Goal: Task Accomplishment & Management: Complete application form

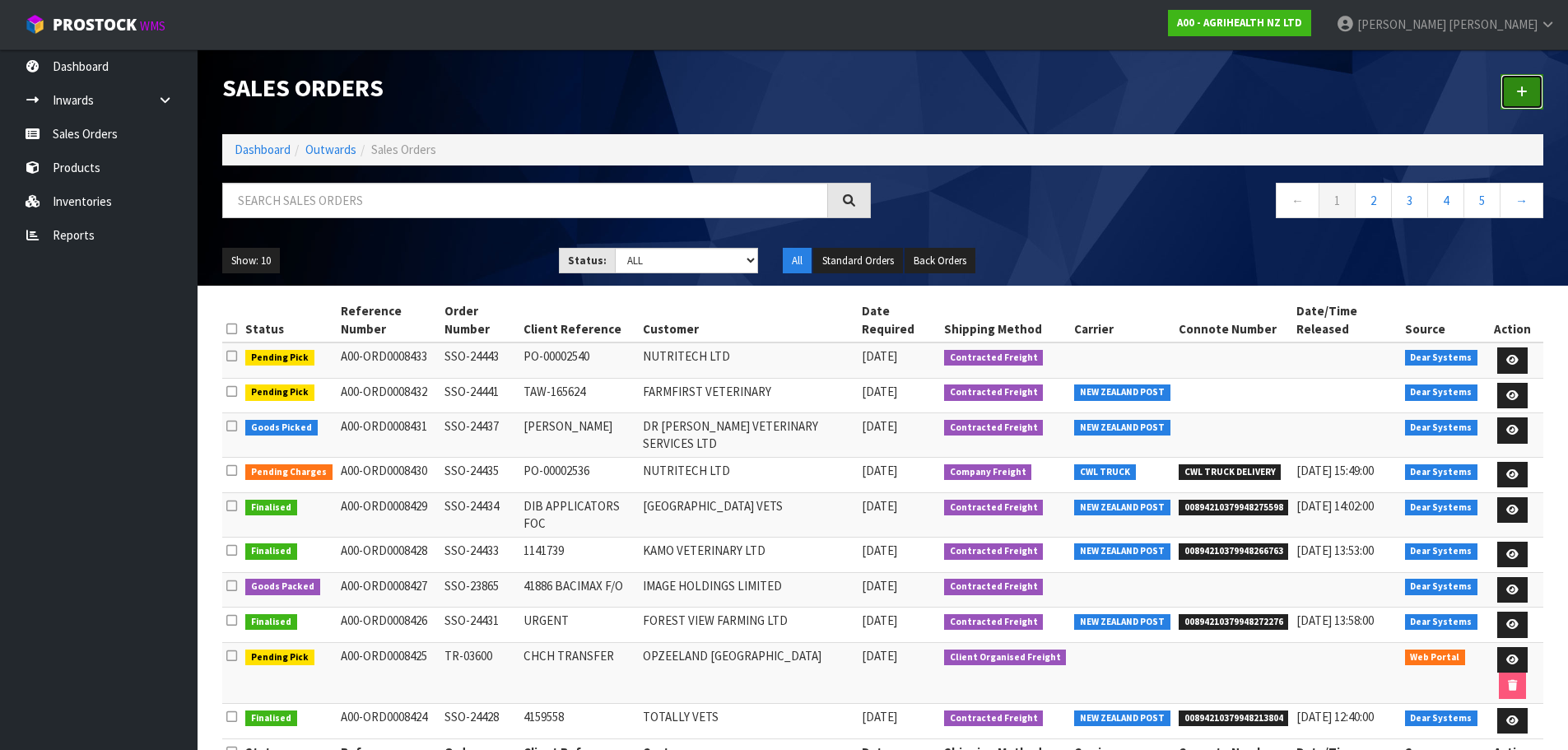
click at [1526, 77] on link at bounding box center [1522, 92] width 42 height 35
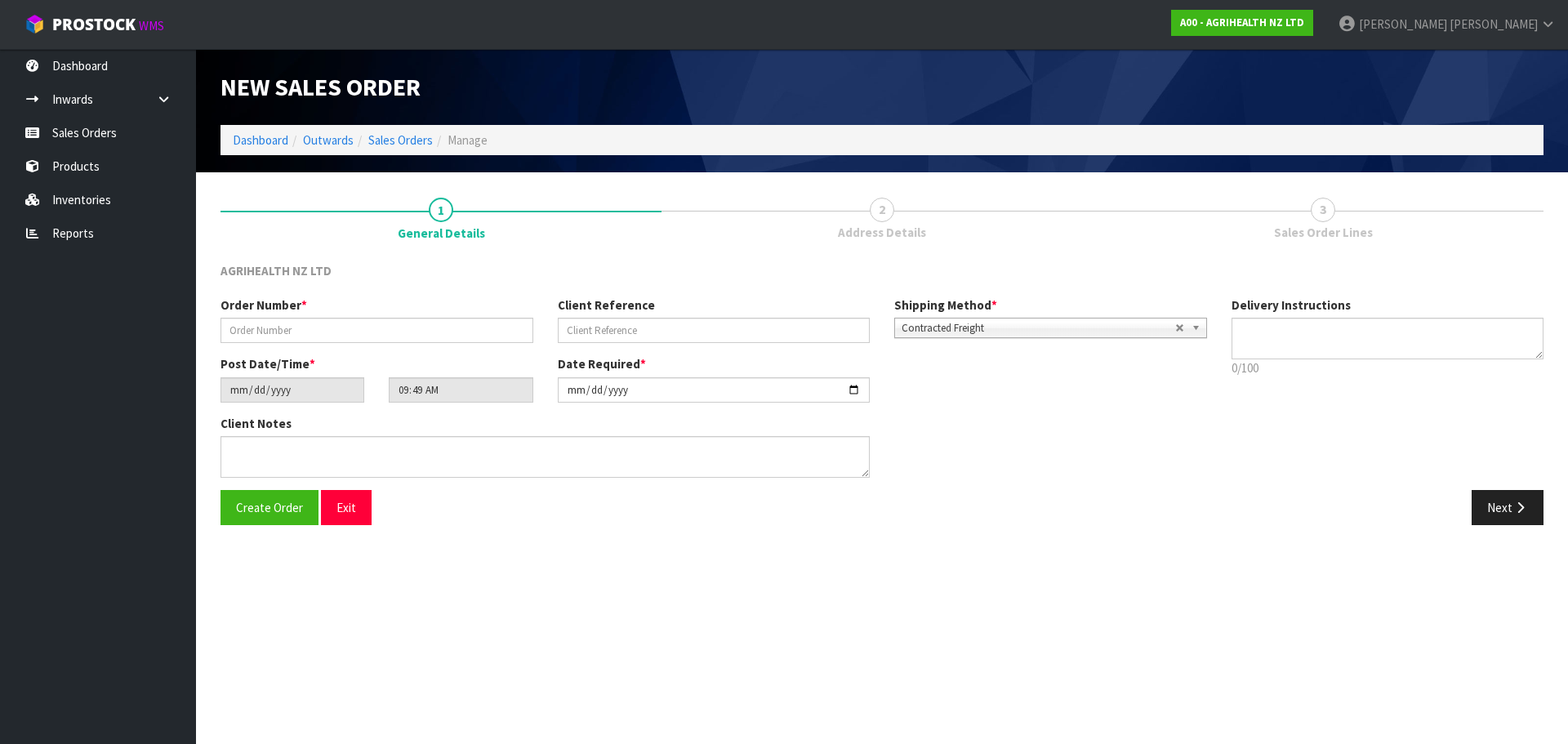
click at [482, 347] on div "Order Number * Client Reference Shipping Method * Pickup Contracted Freight Con…" at bounding box center [713, 326] width 1011 height 59
click at [487, 332] on input "text" at bounding box center [377, 330] width 312 height 25
type input "TR-03605"
click at [616, 327] on input "text" at bounding box center [714, 330] width 312 height 25
type input "CARS TOCK"
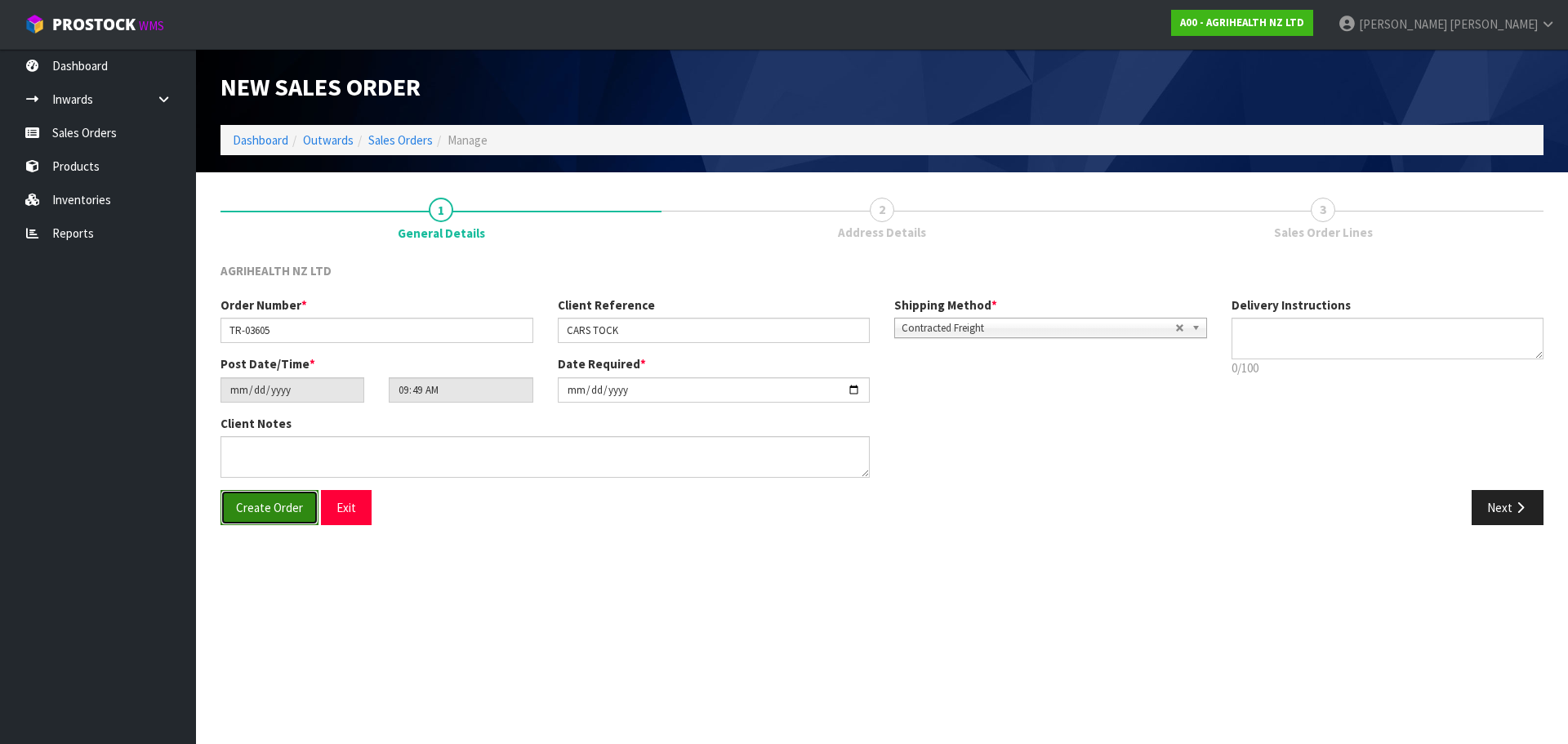
click at [270, 502] on span "Create Order" at bounding box center [269, 508] width 67 height 16
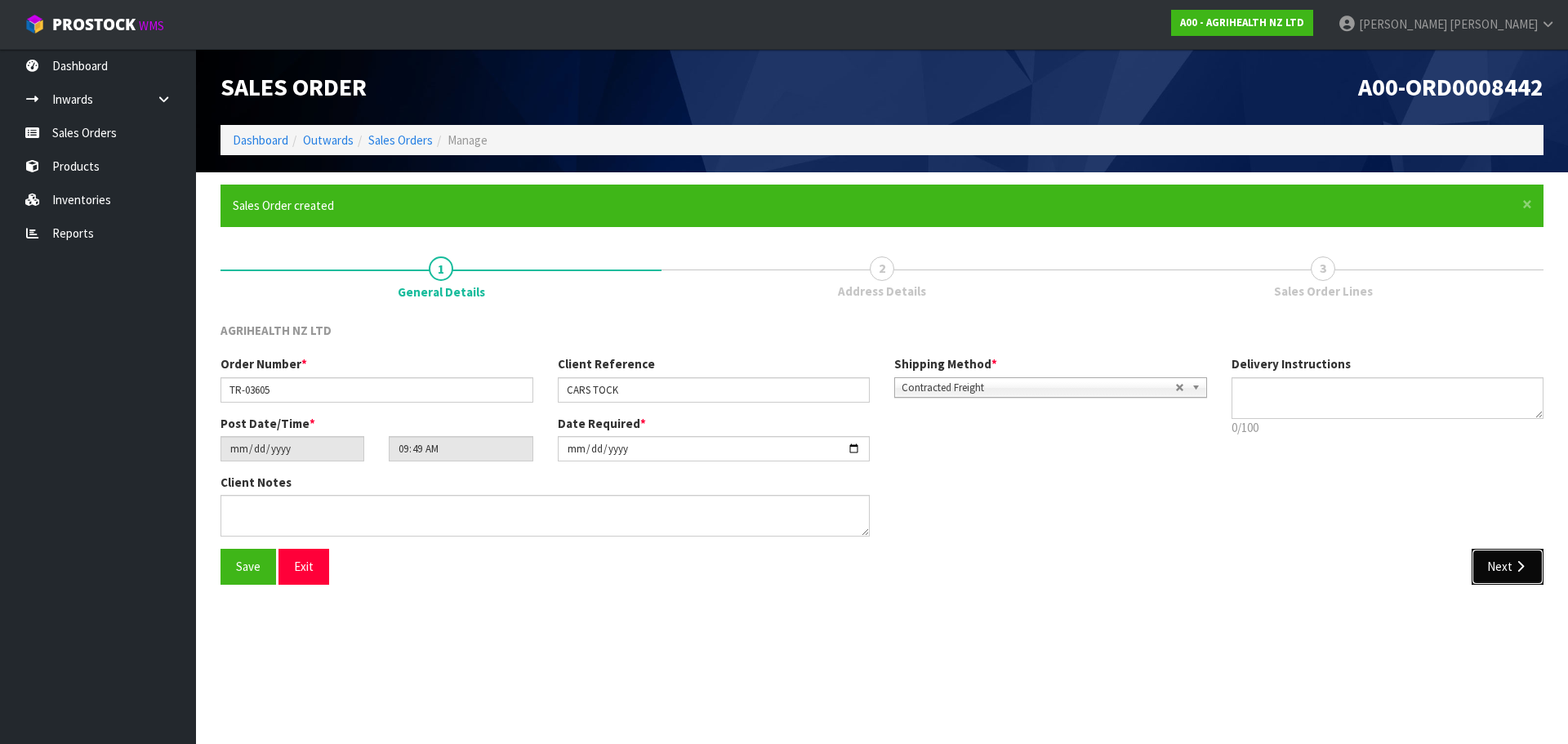
click at [1514, 549] on button "Next" at bounding box center [1507, 566] width 72 height 35
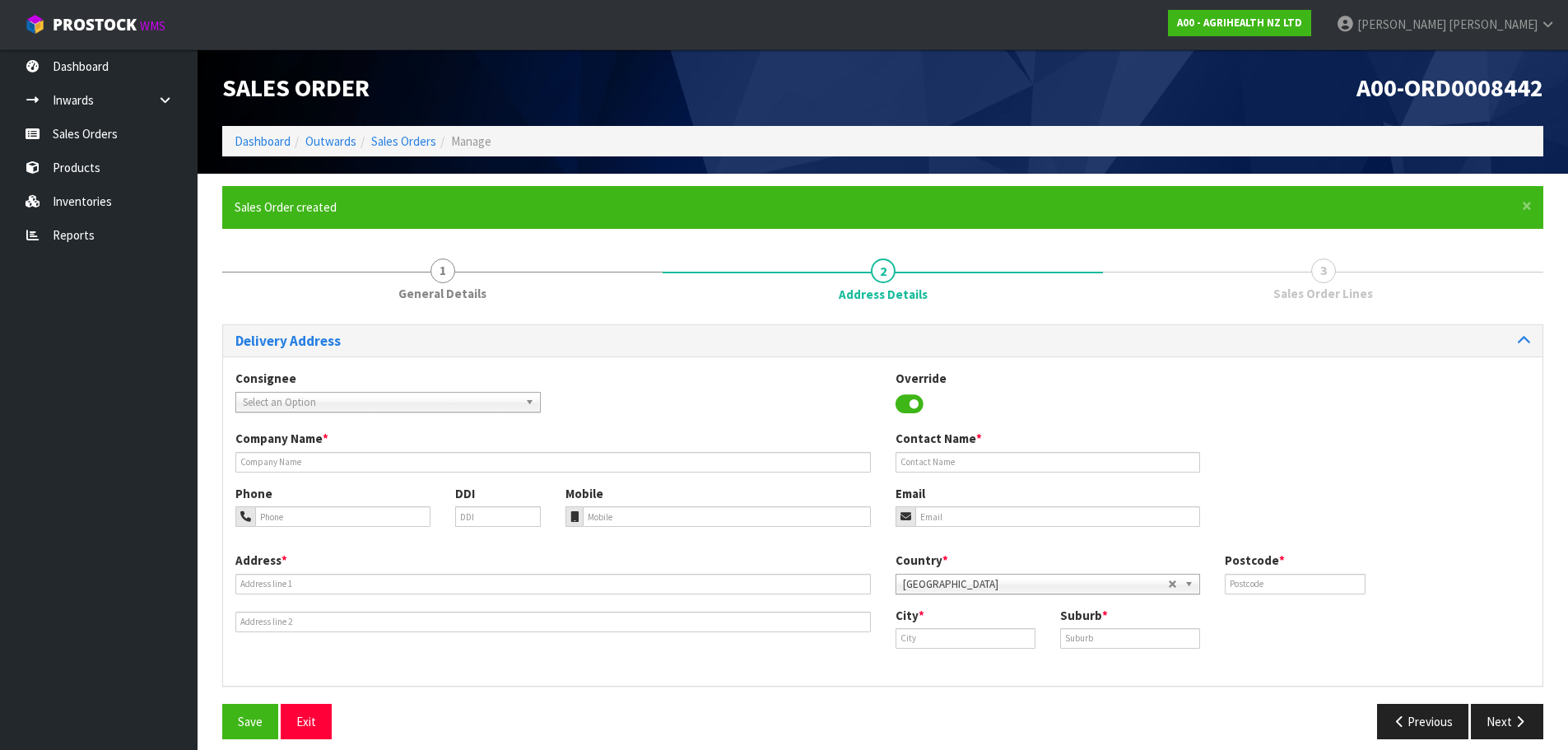
click at [436, 410] on div "Select an Option" at bounding box center [388, 402] width 305 height 21
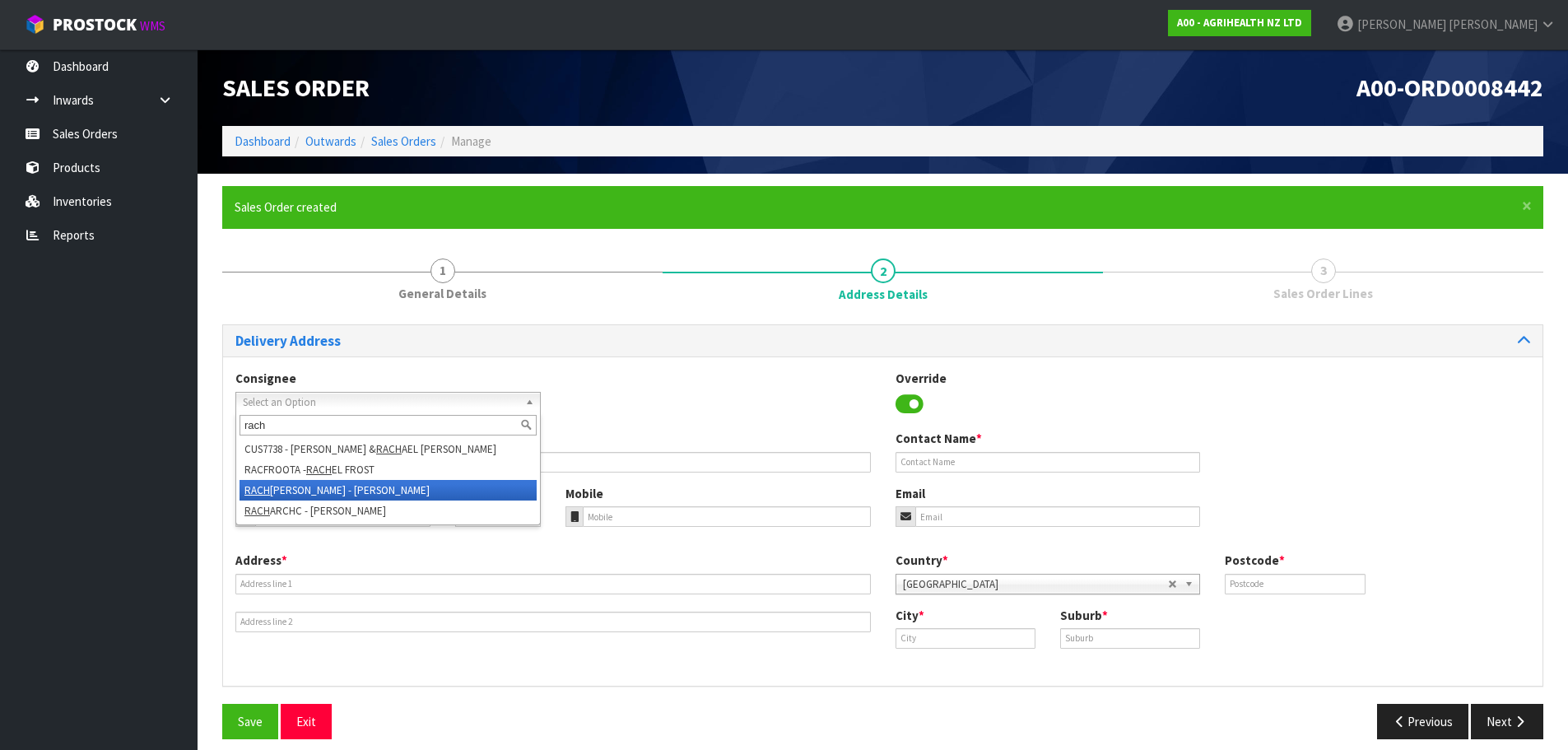
type input "rach"
click at [430, 487] on li "RACH [PERSON_NAME] - [PERSON_NAME]" at bounding box center [388, 490] width 297 height 21
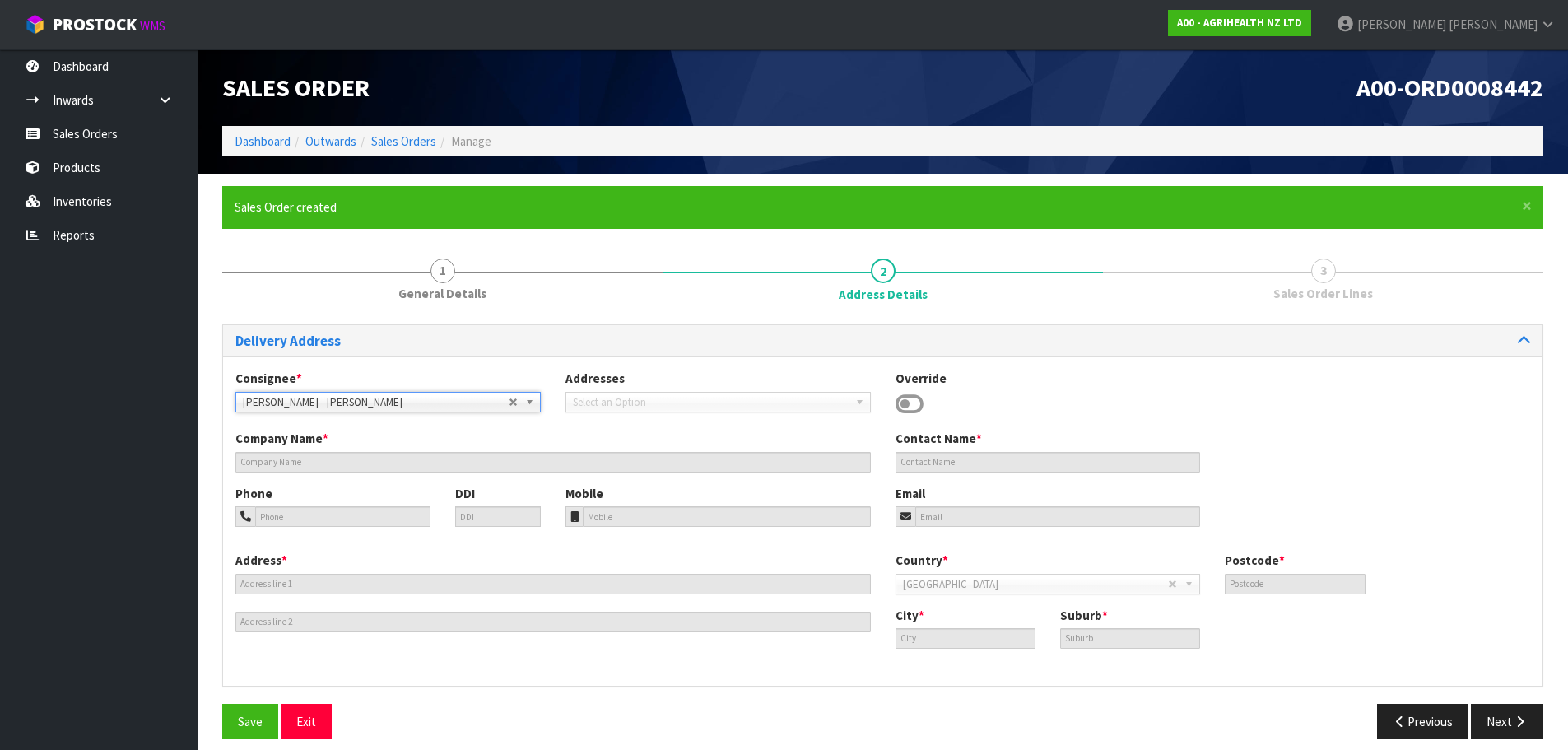
type input "[PERSON_NAME]"
type input "021821645"
type input "[STREET_ADDRESS]"
type input "9092"
type input "NORTH TAIERI"
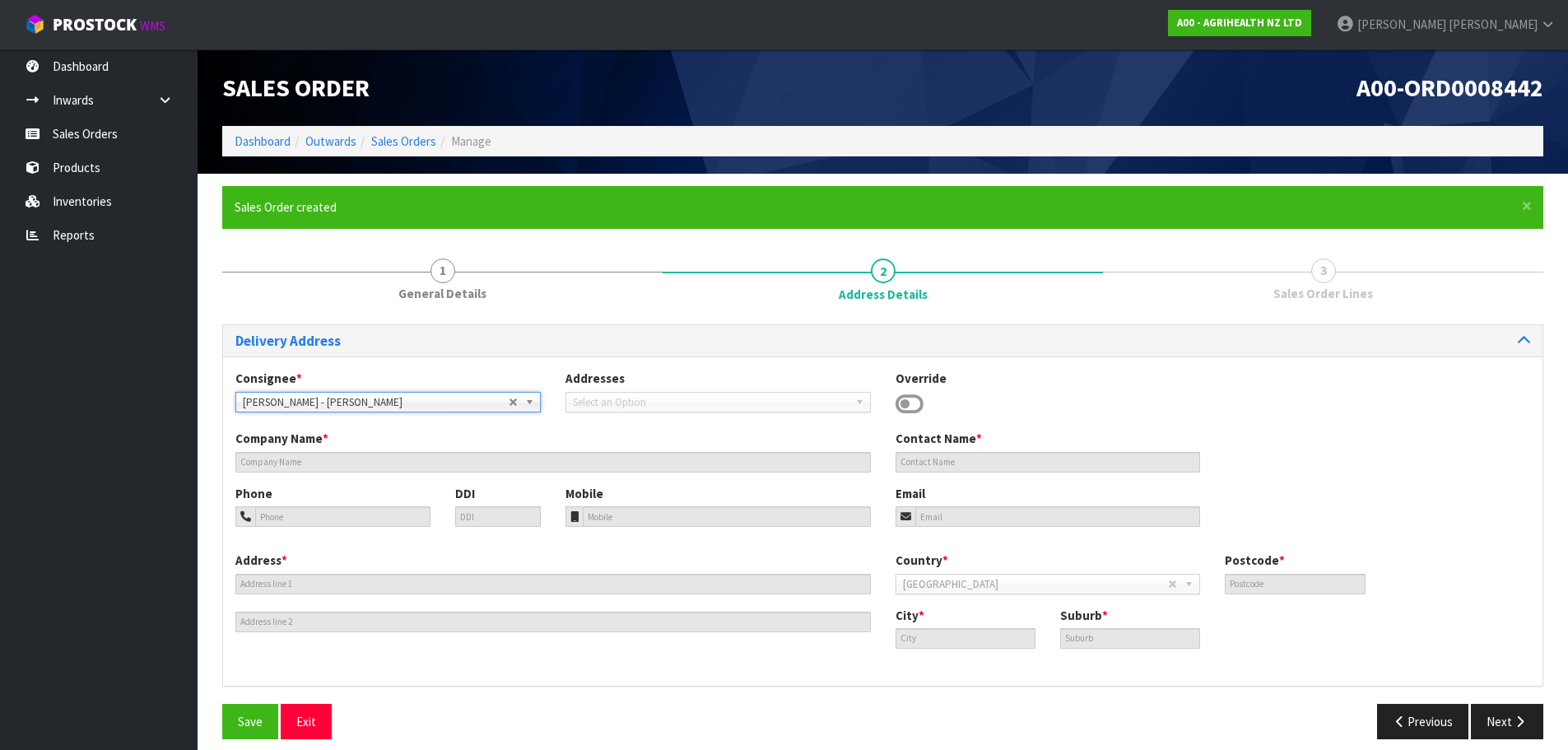
type input "NORTH TAIERI"
click at [254, 724] on span "Save" at bounding box center [250, 721] width 25 height 16
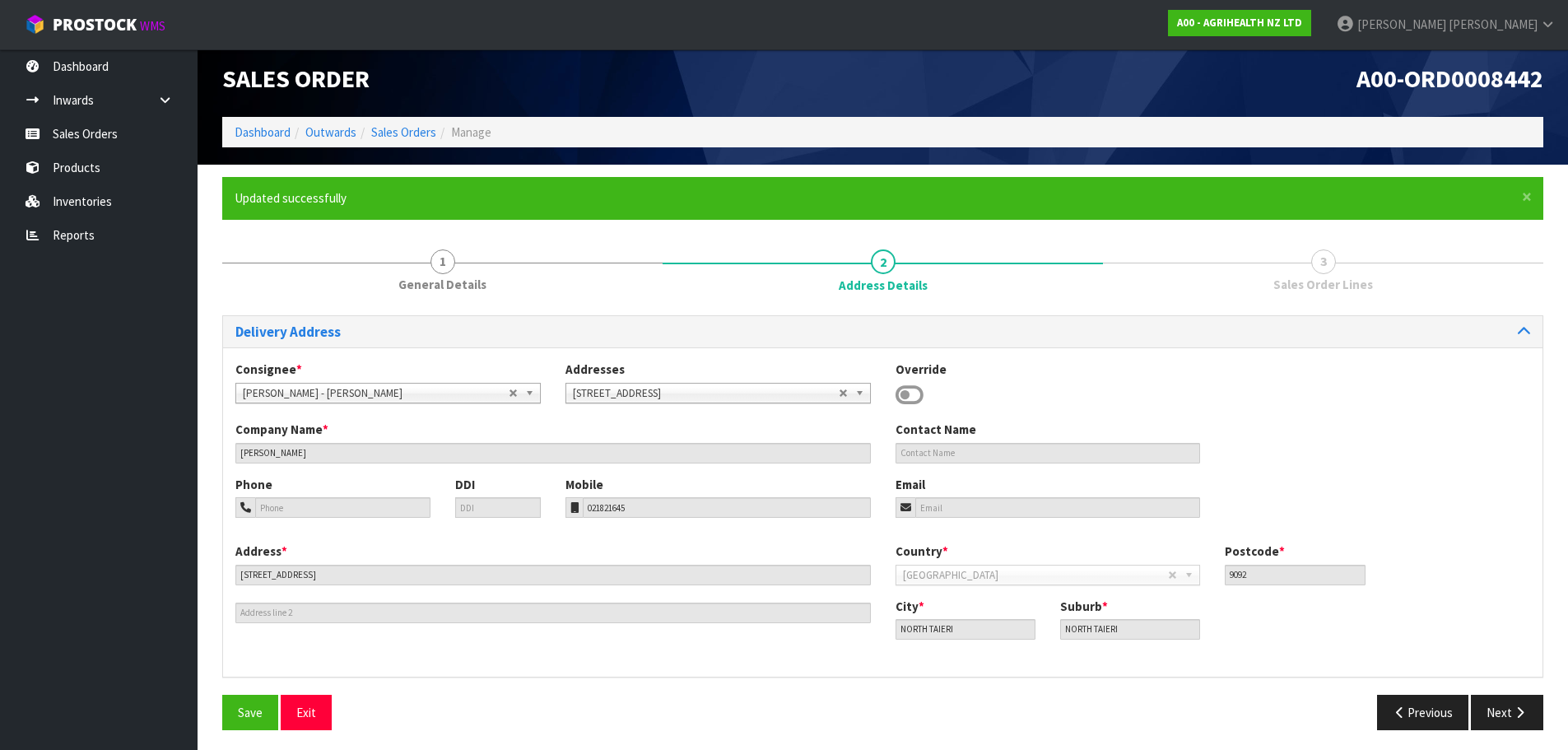
scroll to position [14, 0]
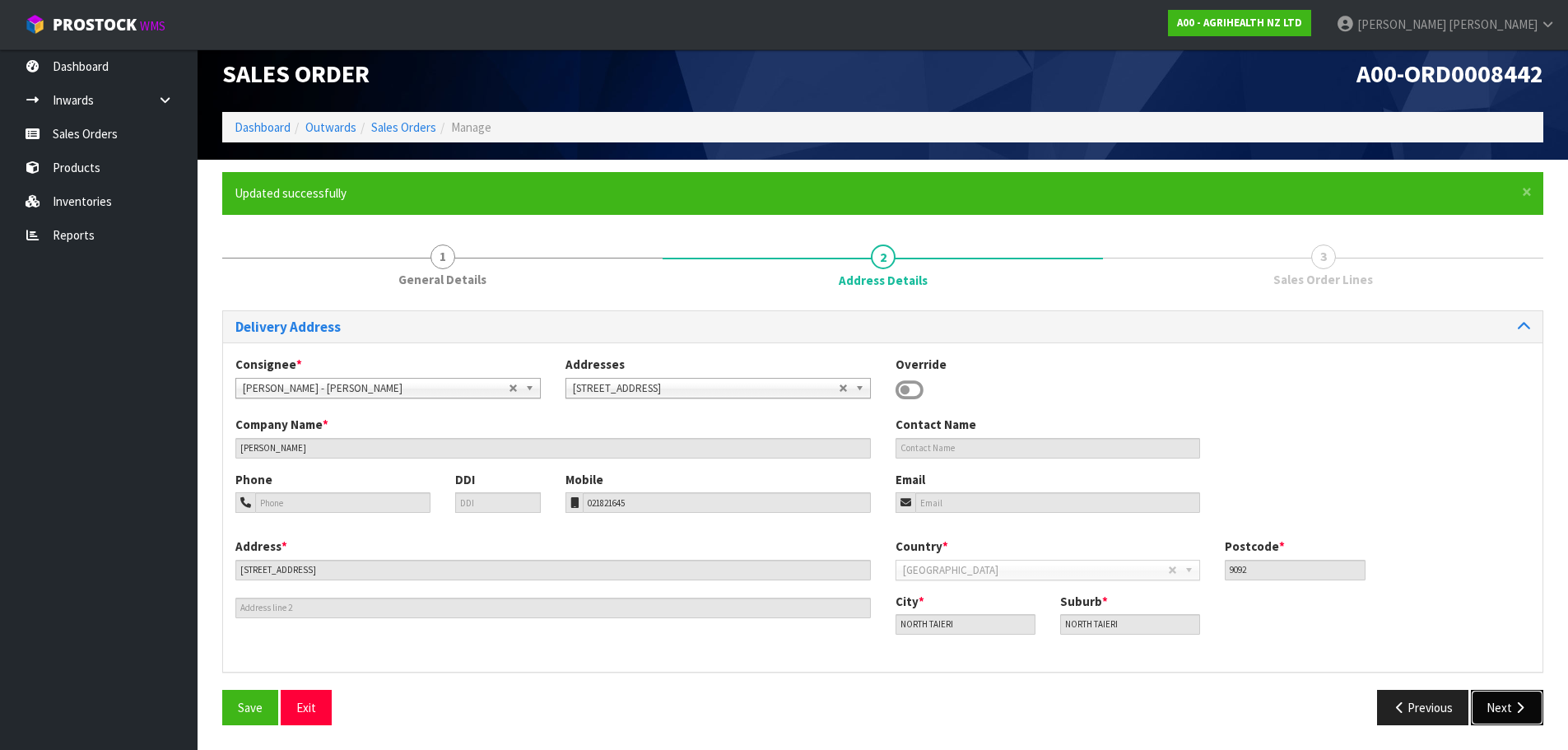
click at [1515, 702] on icon "button" at bounding box center [1521, 708] width 16 height 13
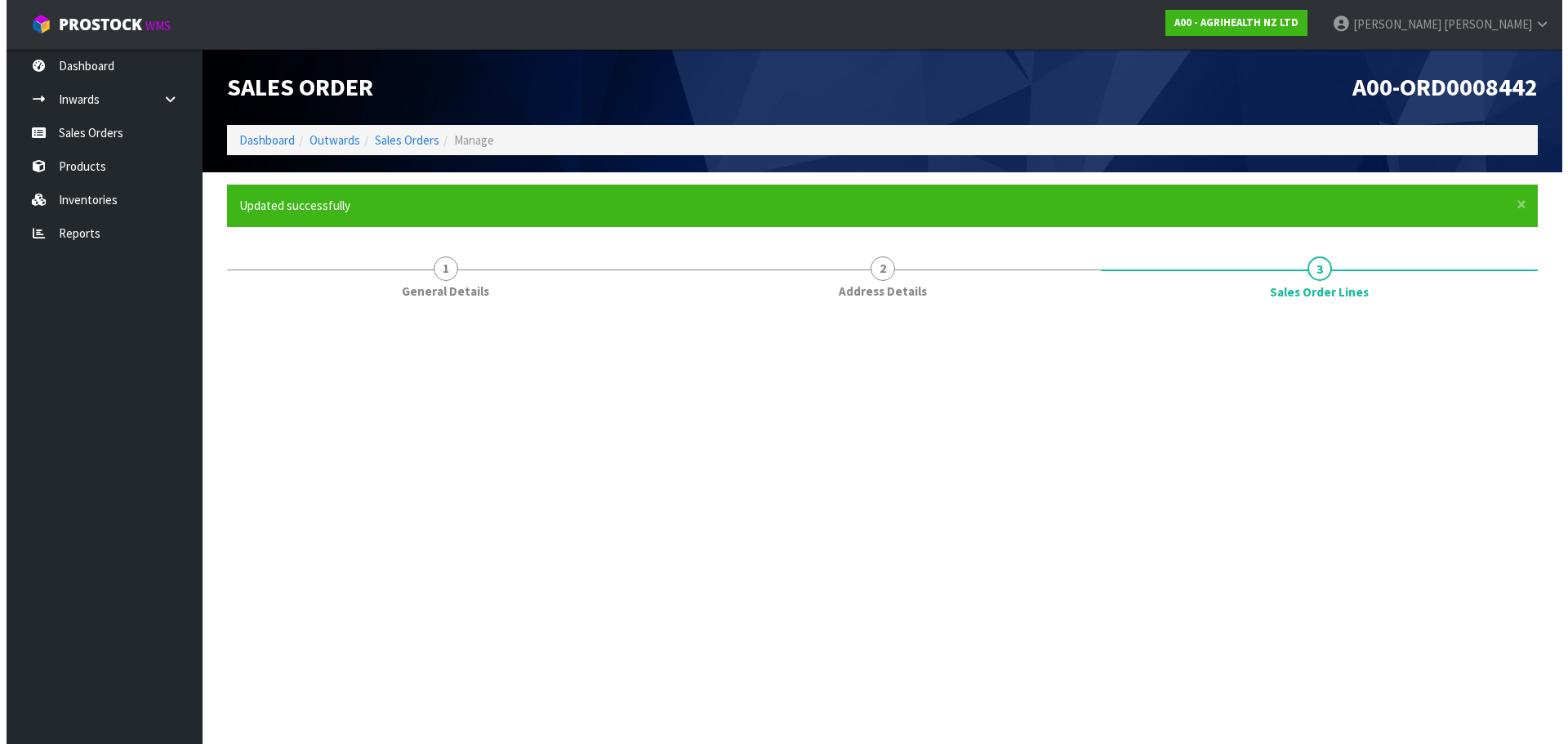
scroll to position [0, 0]
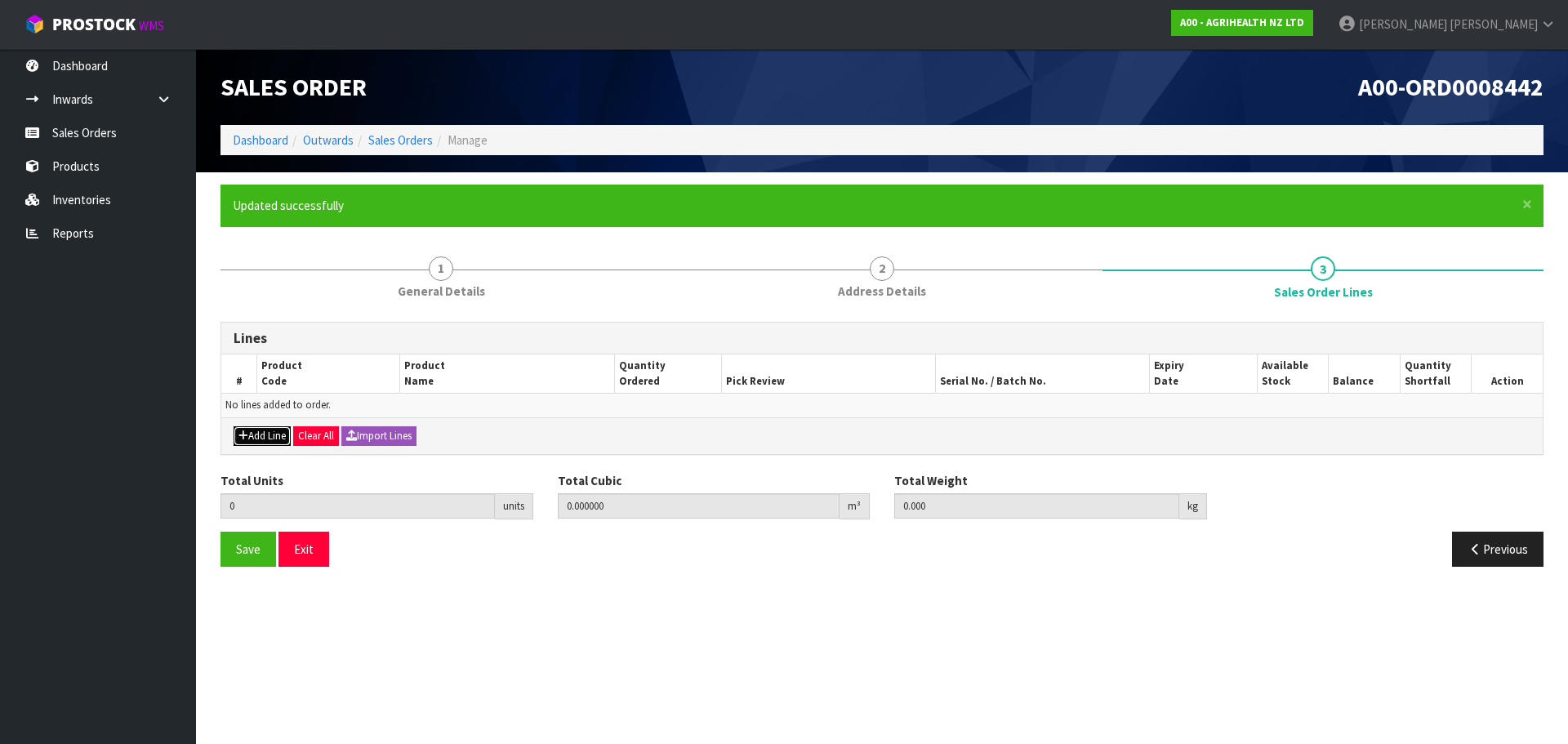
click at [262, 430] on button "Add Line" at bounding box center [262, 436] width 58 height 20
type input "0"
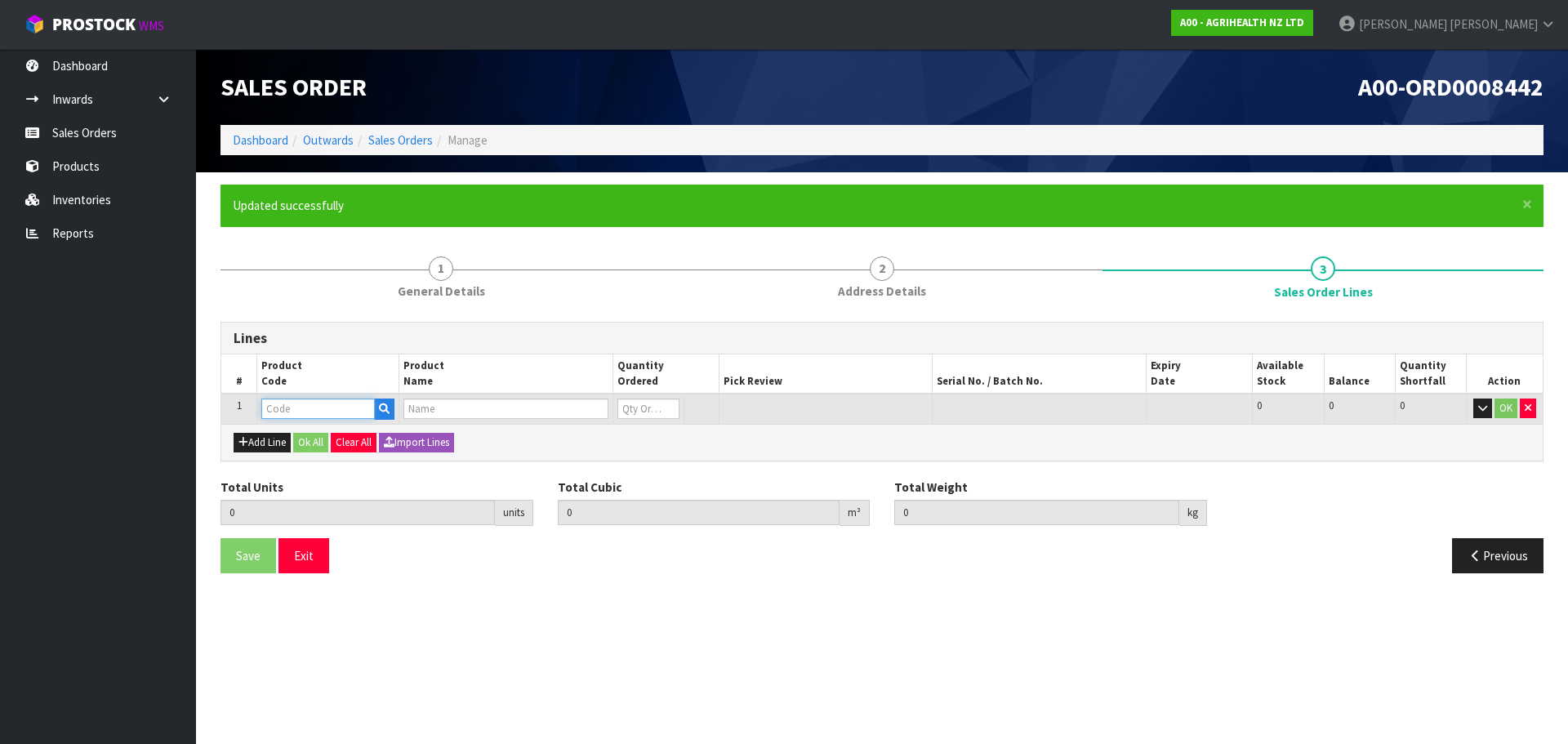
click at [322, 407] on input "text" at bounding box center [318, 408] width 113 height 21
type input "9225"
type input "0.000000"
type input "0.000"
type input "CYCLASE 6ML INJECTOR GUN"
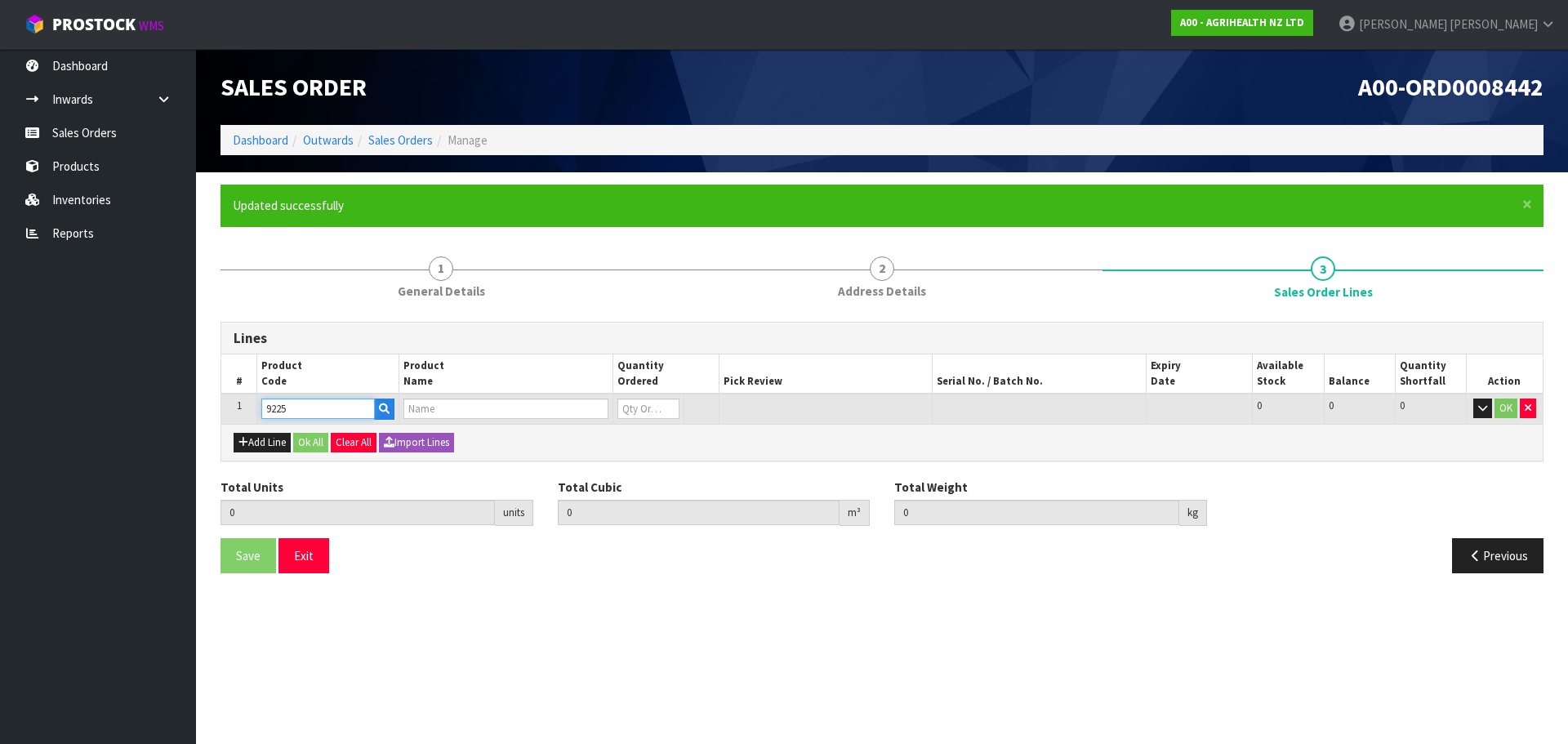
type input "0"
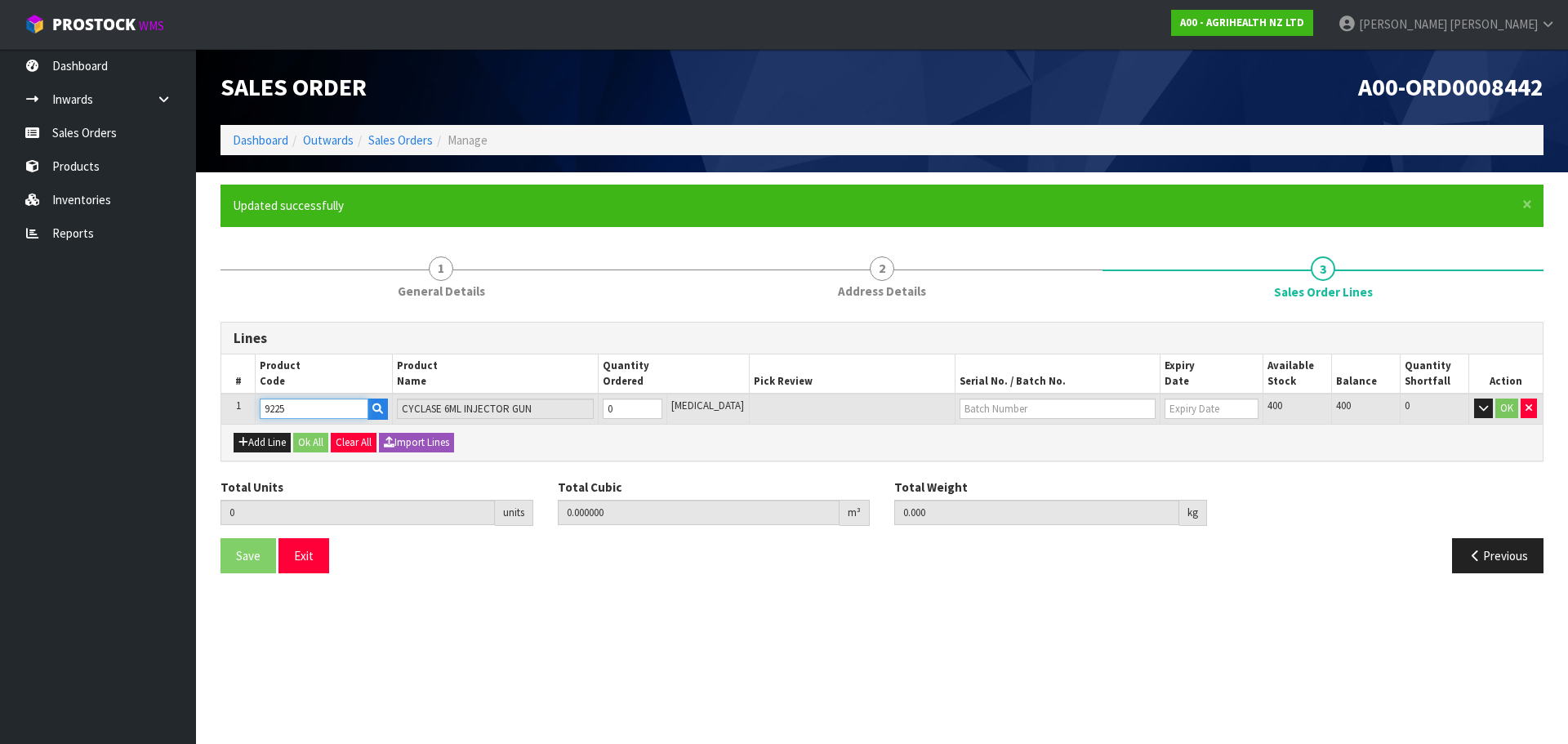
type input "9225"
type input "5"
type input "0.00285"
type input "0.5"
type input "5"
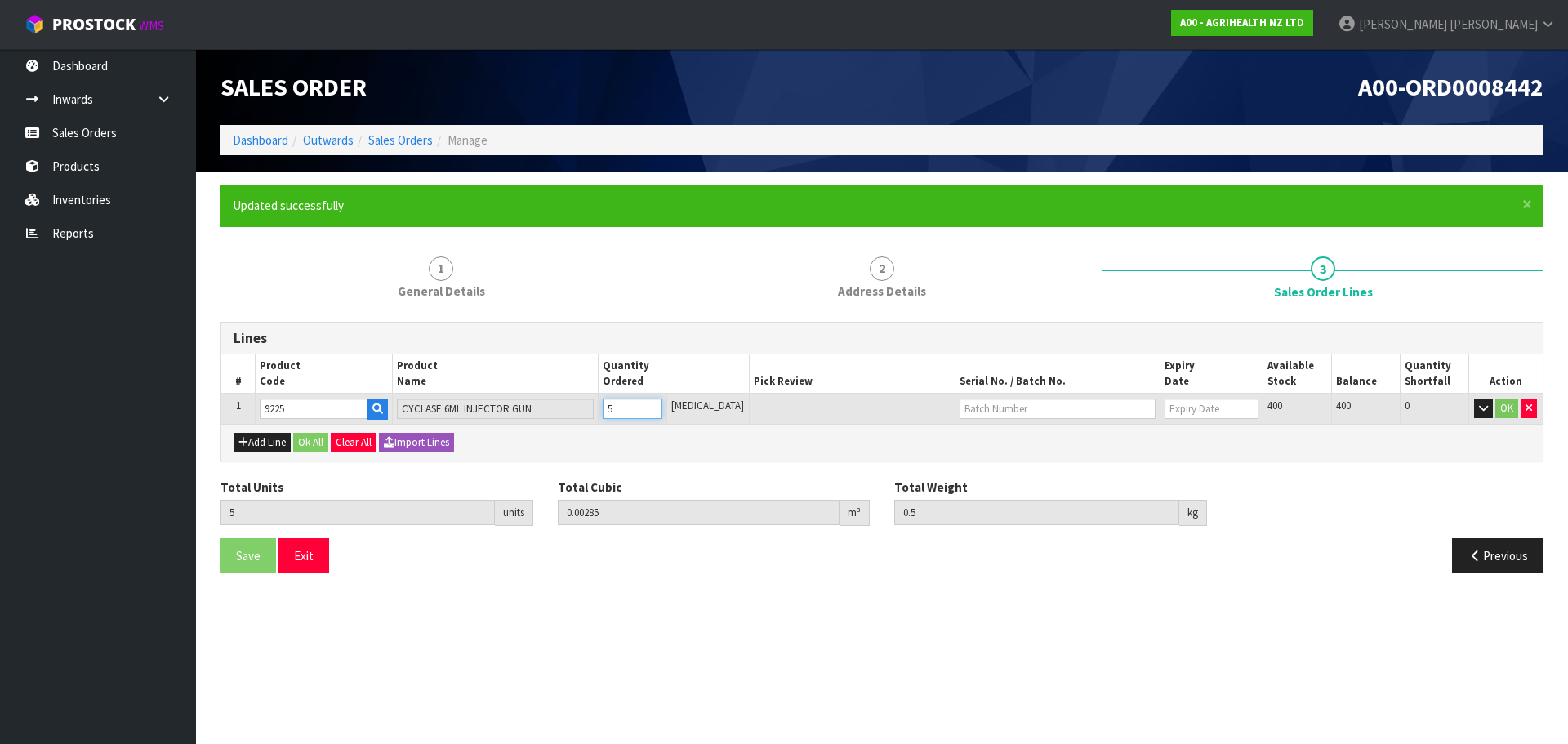
type input "50"
type input "0.06572"
type input "8.65"
type input "50"
type input "WO162006"
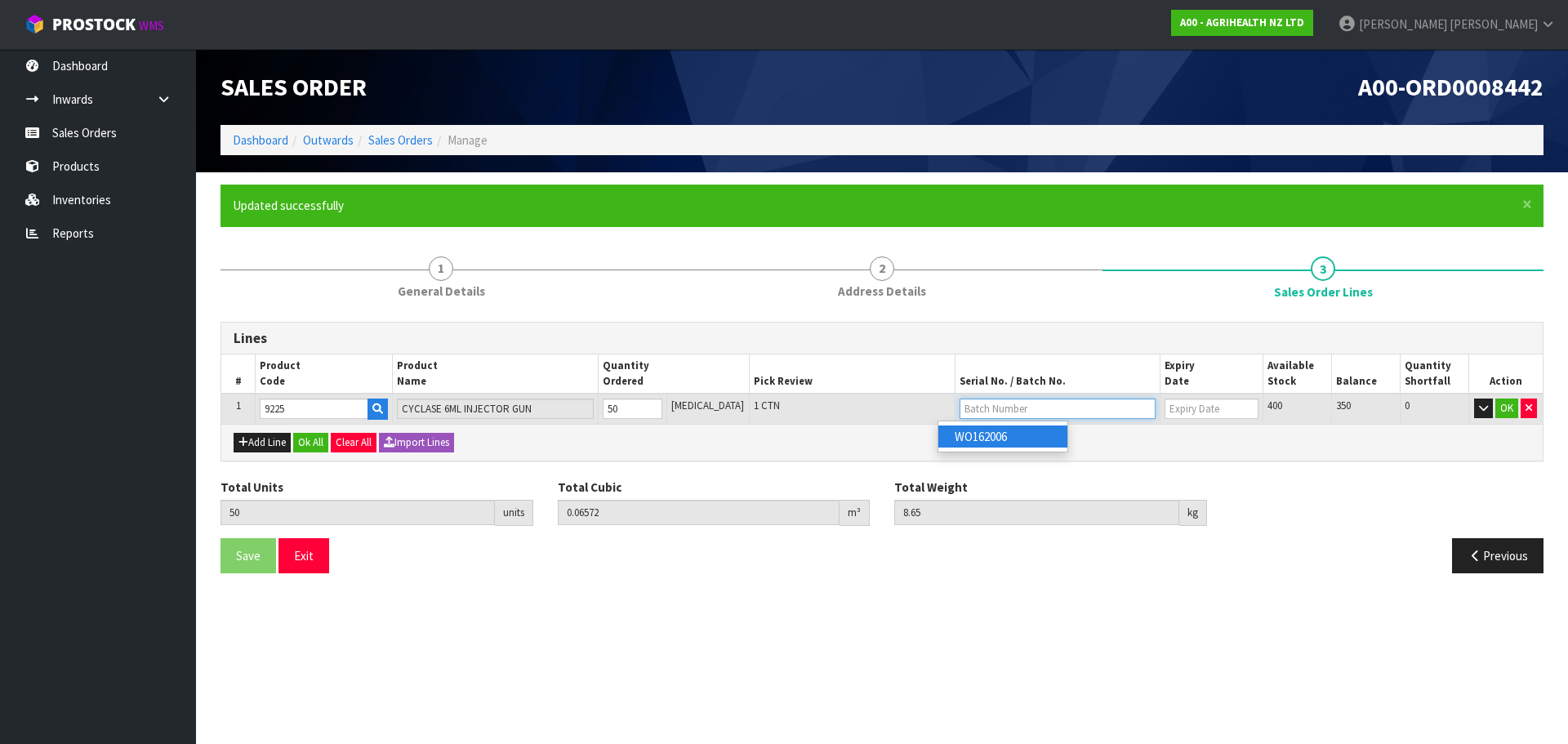
type input "[DATE]"
click at [320, 439] on button "Ok All" at bounding box center [310, 442] width 35 height 20
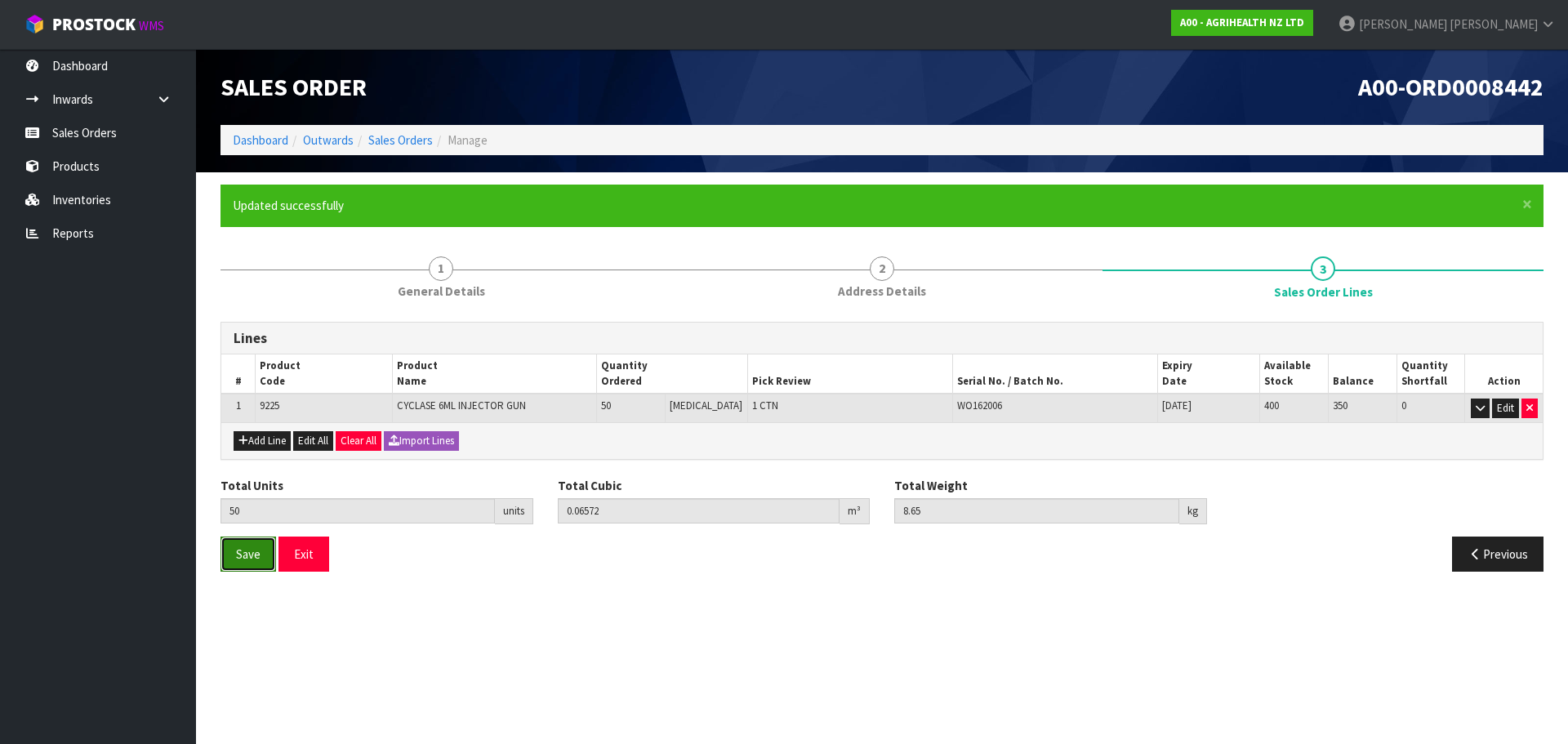
click at [257, 554] on span "Save" at bounding box center [248, 555] width 24 height 16
